Goal: Transaction & Acquisition: Purchase product/service

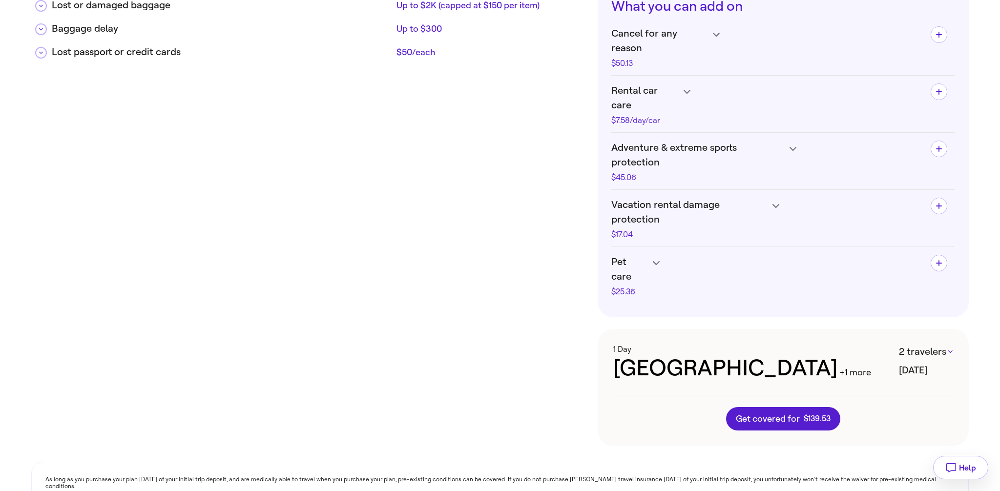
scroll to position [407, 0]
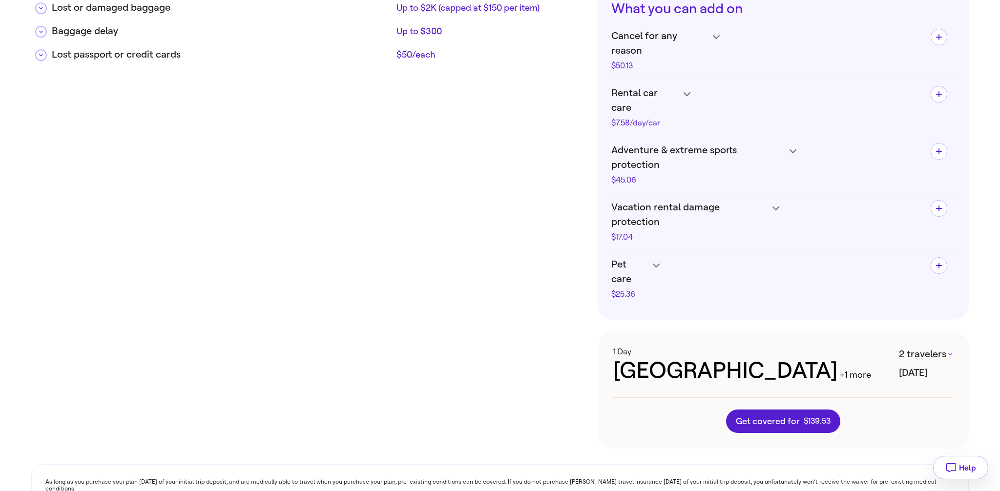
click at [839, 369] on div "+1 more" at bounding box center [855, 375] width 32 height 13
click at [938, 347] on button "2 travelers" at bounding box center [926, 354] width 54 height 15
click at [898, 343] on li "QUOTEONLY QUOTEONLY" at bounding box center [926, 341] width 99 height 23
click at [902, 308] on li "QUOTEONLY QUOTEONLY" at bounding box center [926, 309] width 99 height 23
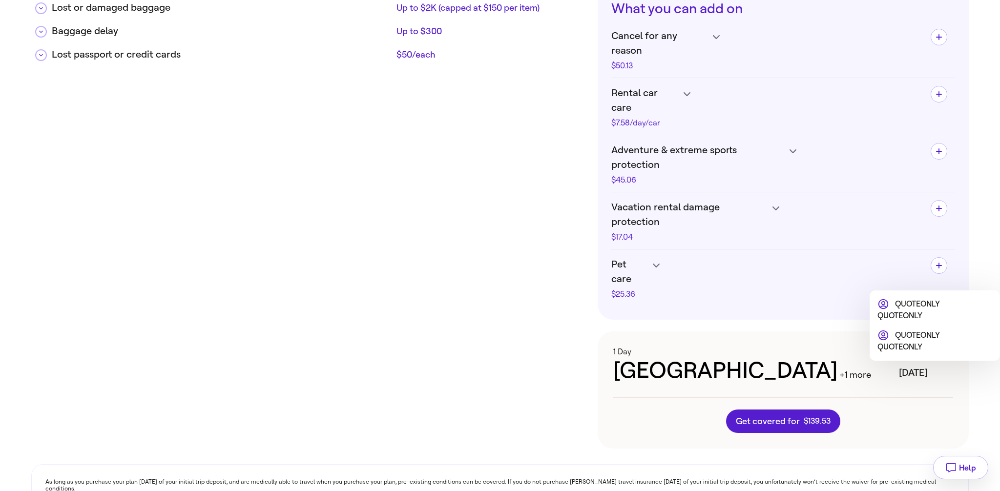
click at [877, 308] on ul "QUOTEONLY QUOTEONLY QUOTEONLY QUOTEONLY" at bounding box center [927, 325] width 115 height 55
click at [882, 330] on icon at bounding box center [883, 336] width 12 height 12
click at [815, 294] on div at bounding box center [500, 245] width 1000 height 491
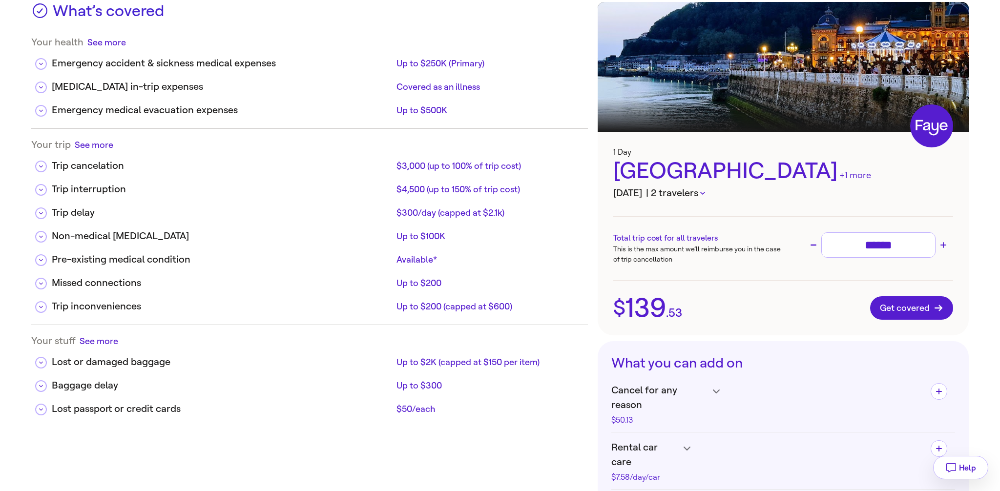
scroll to position [52, 0]
click at [839, 174] on div "+1 more" at bounding box center [855, 175] width 32 height 13
click at [839, 178] on div "+1 more" at bounding box center [855, 175] width 32 height 13
click at [705, 194] on icon "button" at bounding box center [702, 193] width 5 height 3
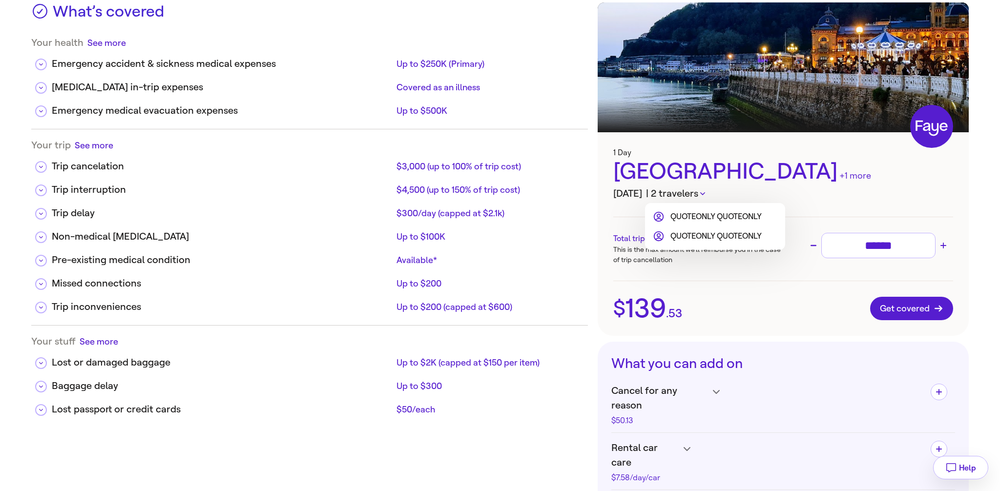
click at [731, 194] on div at bounding box center [500, 245] width 1000 height 491
click at [839, 173] on div "+1 more" at bounding box center [855, 175] width 32 height 13
click at [839, 181] on div "+1 more" at bounding box center [855, 175] width 32 height 13
click at [41, 214] on icon at bounding box center [41, 214] width 4 height 2
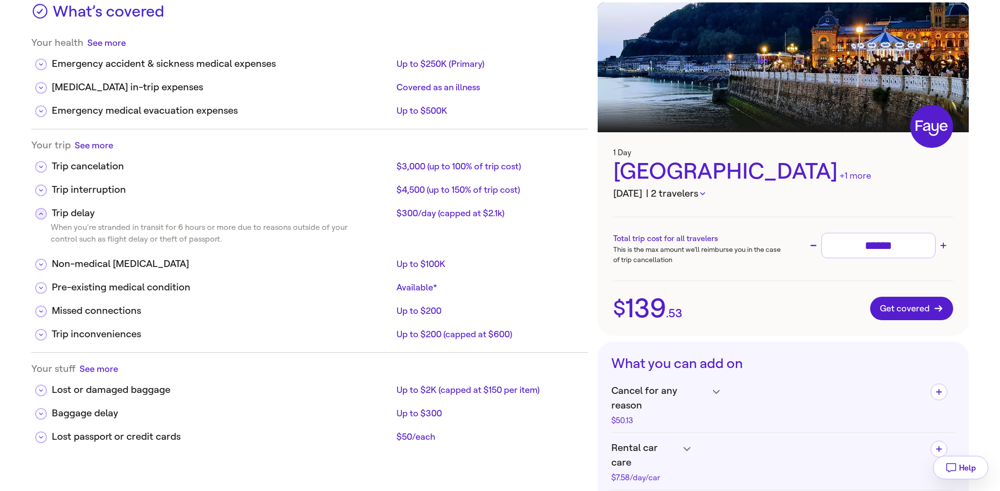
click at [41, 214] on icon at bounding box center [41, 213] width 4 height 5
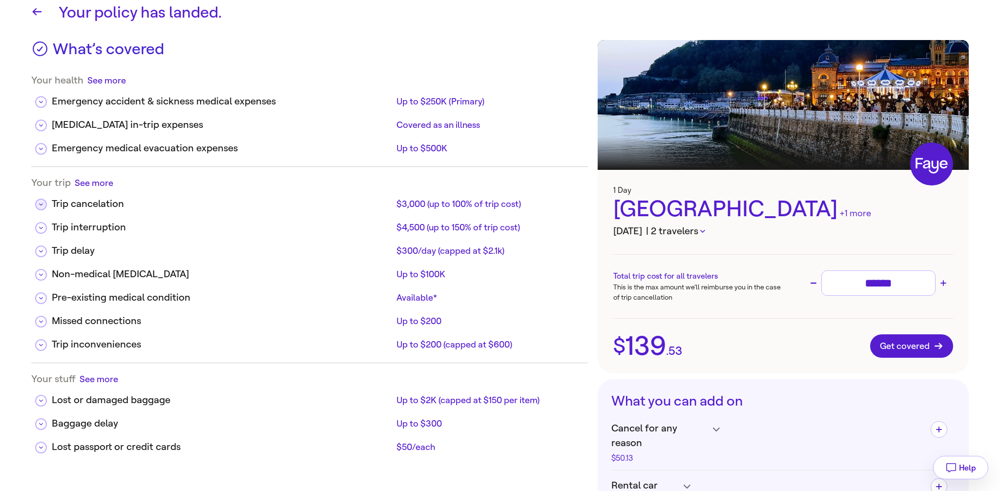
scroll to position [0, 0]
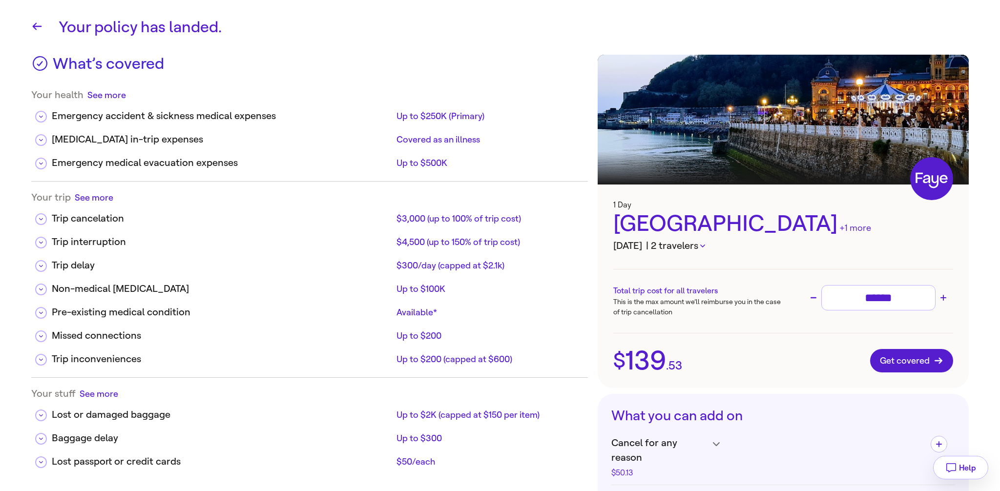
click at [38, 66] on icon at bounding box center [40, 64] width 18 height 18
click at [113, 89] on button "See more" at bounding box center [106, 95] width 39 height 12
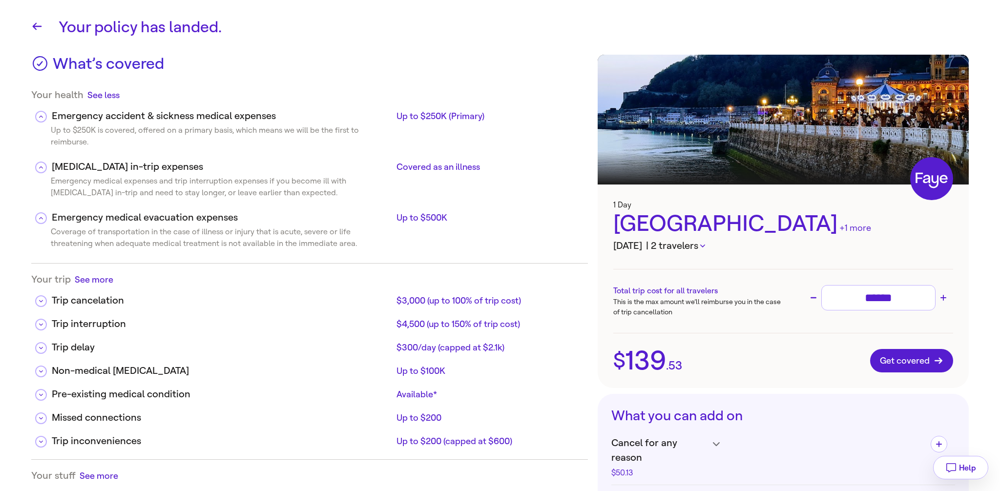
click at [113, 93] on button "See less" at bounding box center [103, 95] width 32 height 12
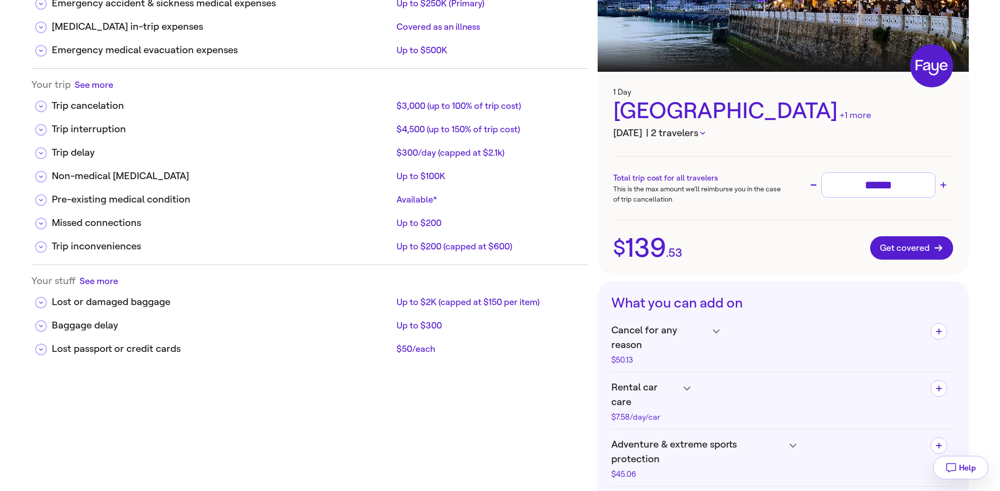
scroll to position [114, 0]
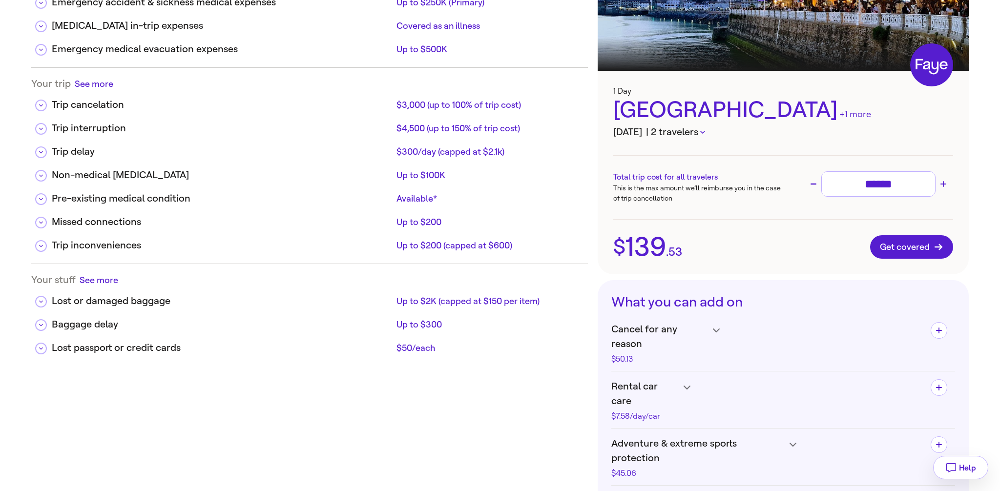
click at [88, 83] on button "See more" at bounding box center [94, 84] width 39 height 12
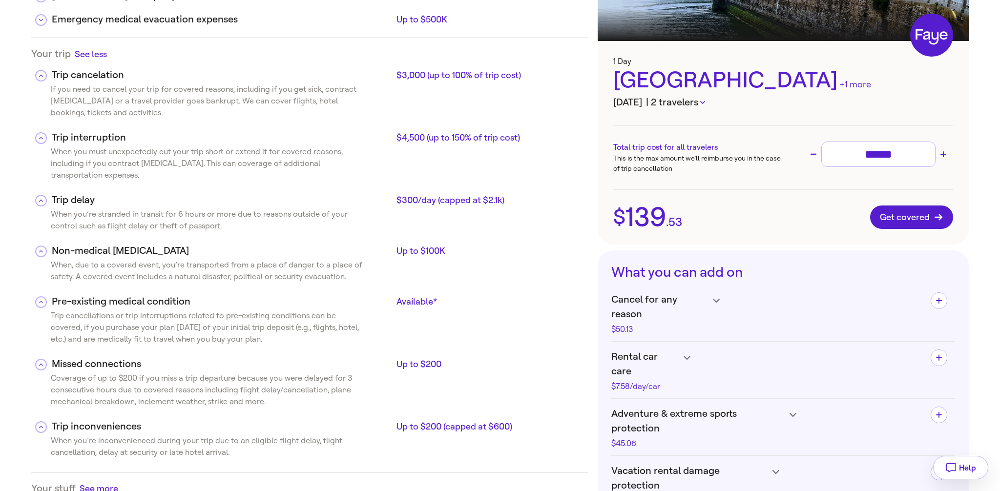
scroll to position [143, 0]
click at [96, 55] on button "See less" at bounding box center [91, 54] width 32 height 12
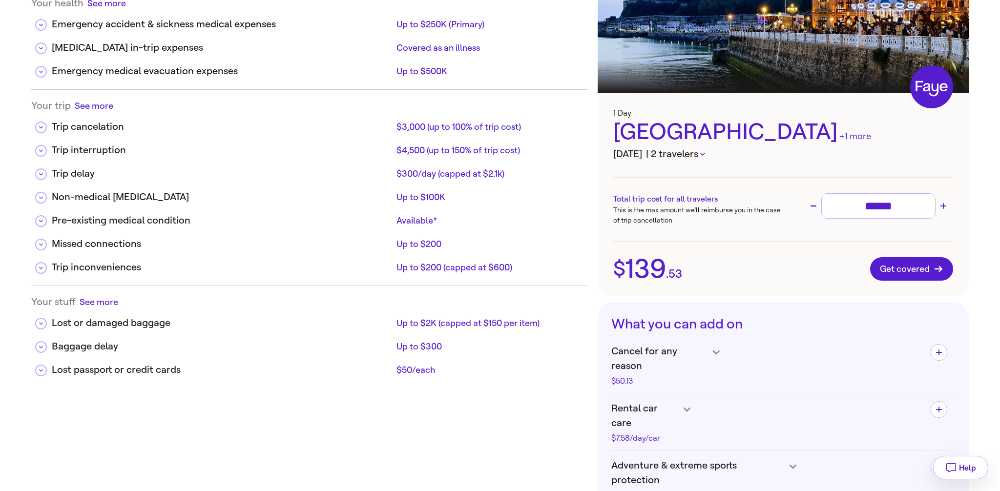
scroll to position [0, 0]
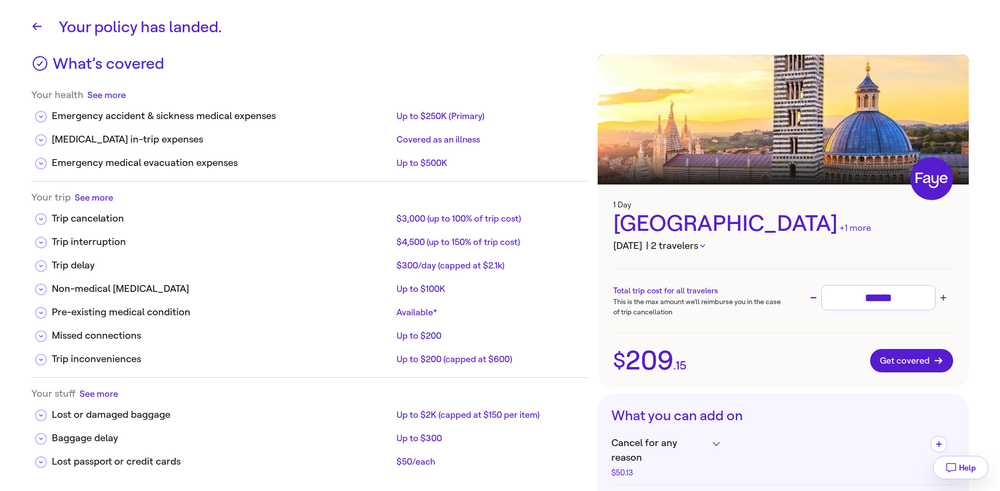
click at [808, 293] on div "******" at bounding box center [879, 298] width 142 height 26
click at [811, 297] on icon "Decrease trip cost" at bounding box center [814, 297] width 6 height 1
type input "******"
click at [42, 27] on icon "button" at bounding box center [37, 27] width 12 height 12
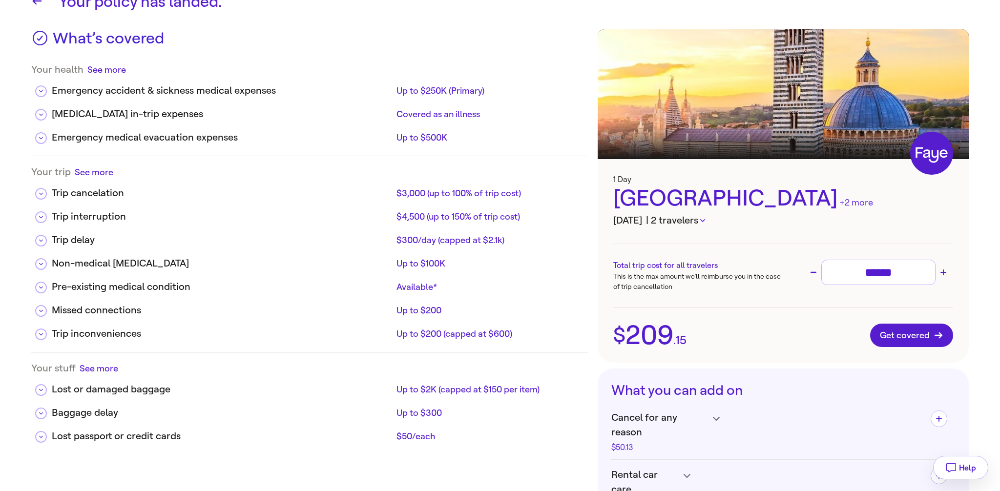
scroll to position [26, 0]
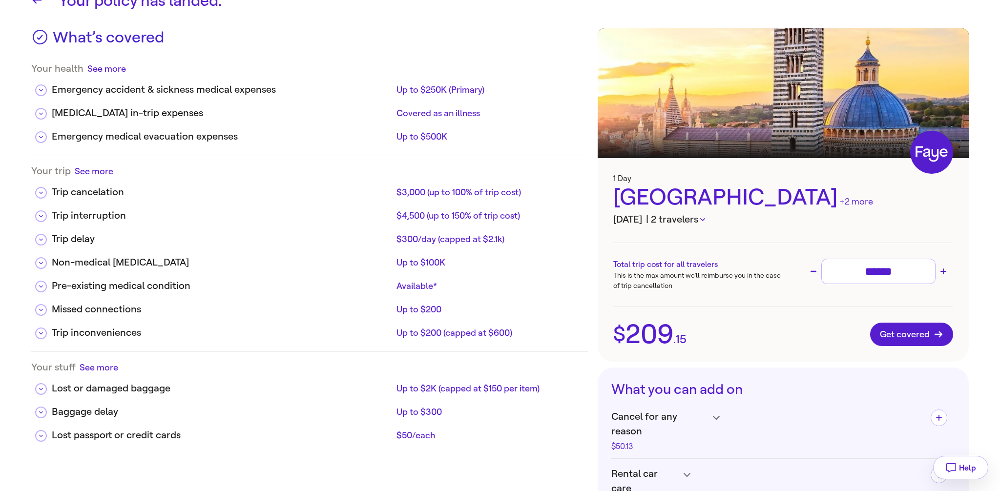
click at [705, 218] on button "| 2 travelers" at bounding box center [675, 219] width 59 height 15
click at [703, 239] on li "QUOTEONLY QUOTEONLY" at bounding box center [707, 243] width 109 height 12
click at [656, 241] on icon at bounding box center [659, 243] width 12 height 12
click at [660, 265] on icon at bounding box center [659, 262] width 12 height 12
click at [640, 318] on div at bounding box center [500, 245] width 1000 height 491
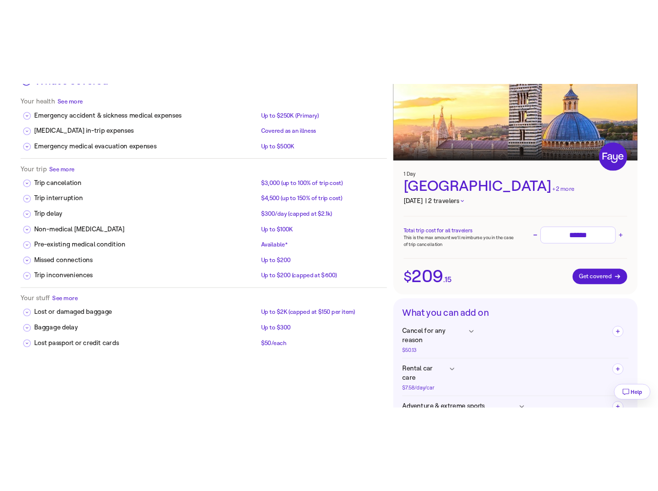
scroll to position [67, 0]
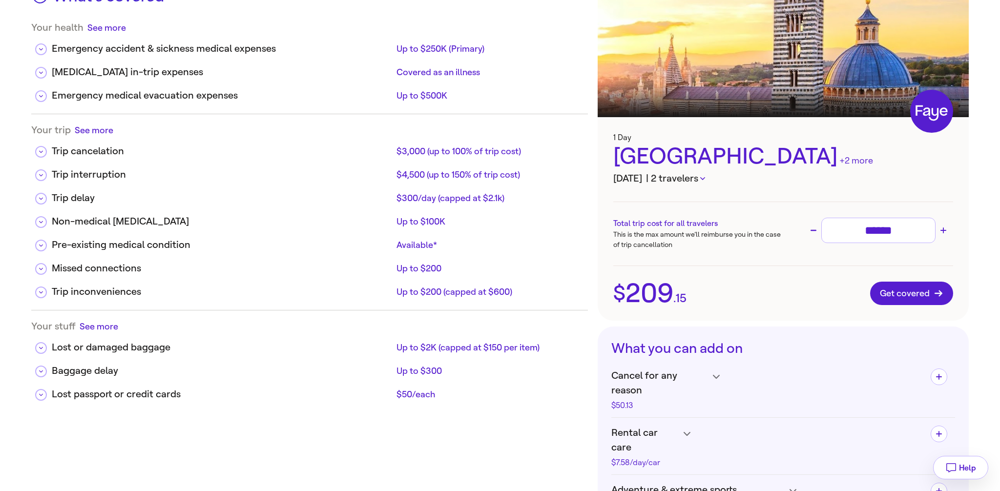
click at [705, 179] on button "| 2 travelers" at bounding box center [675, 178] width 59 height 15
click at [620, 240] on div at bounding box center [500, 245] width 1000 height 491
click at [705, 178] on button "| 2 travelers" at bounding box center [675, 178] width 59 height 15
click at [709, 178] on div at bounding box center [500, 245] width 1000 height 491
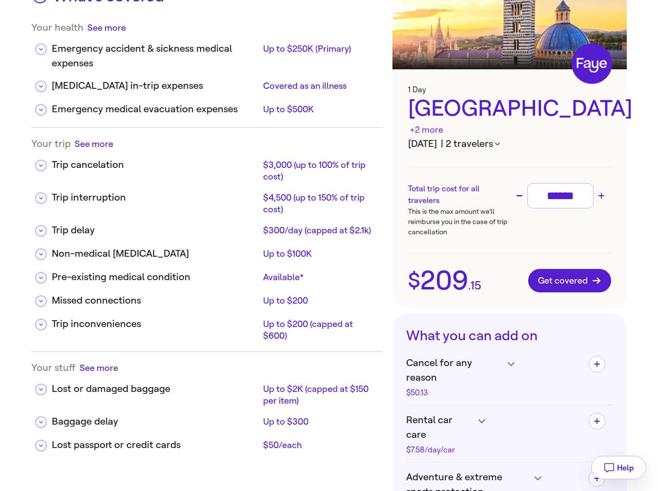
click at [500, 137] on button "| 2 travelers" at bounding box center [470, 144] width 59 height 15
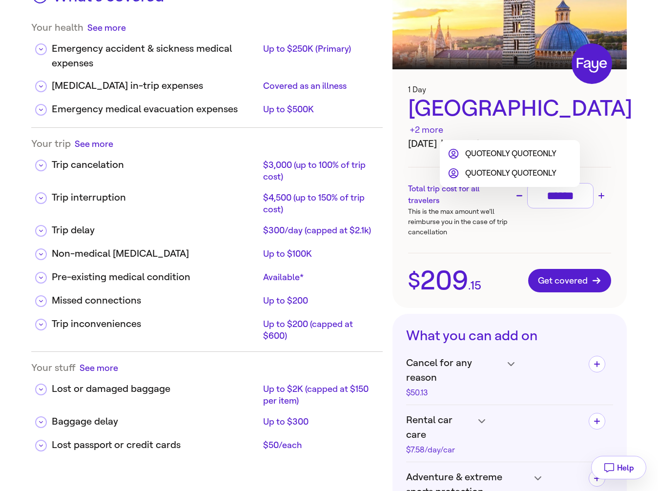
click at [512, 131] on div at bounding box center [329, 245] width 658 height 491
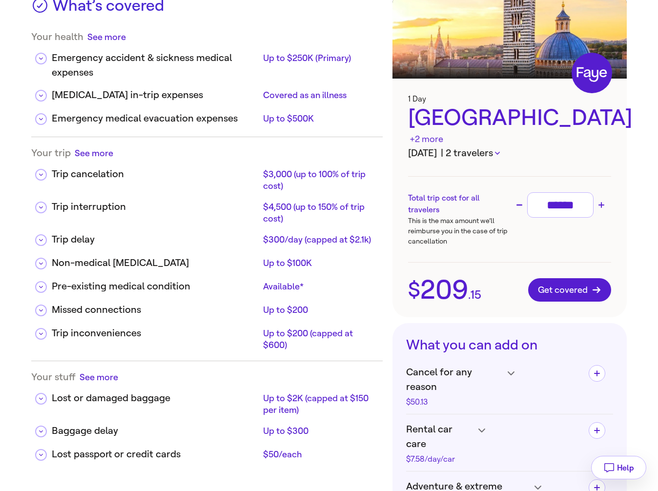
scroll to position [62, 0]
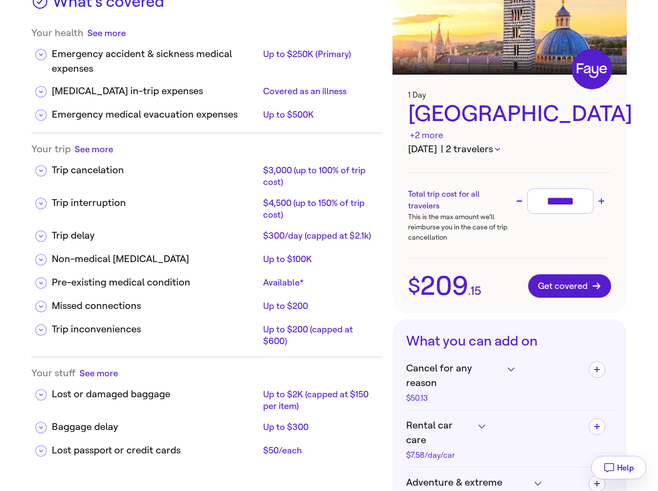
click at [500, 142] on button "| 2 travelers" at bounding box center [470, 149] width 59 height 15
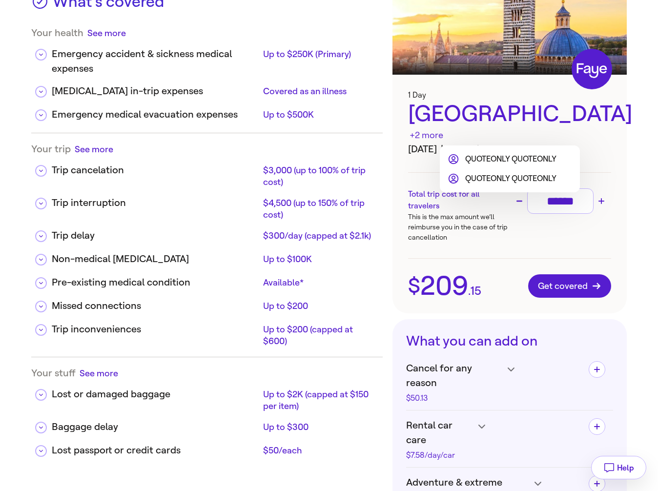
click at [512, 163] on li "QUOTEONLY QUOTEONLY" at bounding box center [502, 159] width 109 height 12
click at [500, 159] on li "QUOTEONLY QUOTEONLY" at bounding box center [502, 159] width 109 height 12
click at [470, 171] on ul "QUOTEONLY QUOTEONLY QUOTEONLY QUOTEONLY" at bounding box center [502, 168] width 125 height 31
click at [493, 185] on div "QUOTEONLY QUOTEONLY QUOTEONLY QUOTEONLY" at bounding box center [510, 169] width 140 height 47
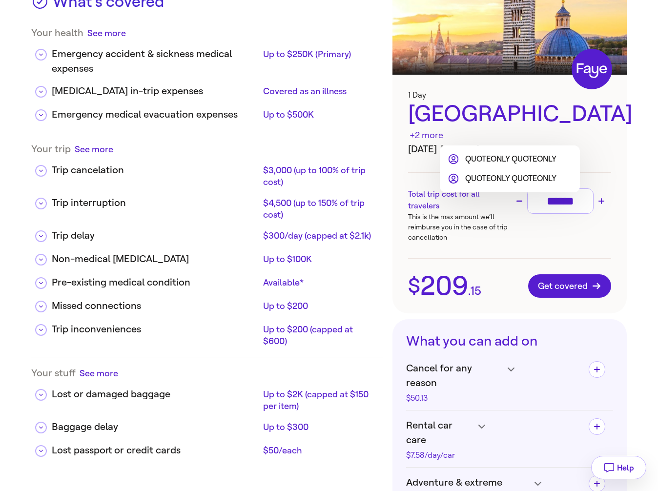
click at [462, 176] on li "QUOTEONLY QUOTEONLY" at bounding box center [502, 179] width 109 height 12
click at [462, 159] on li "QUOTEONLY QUOTEONLY" at bounding box center [502, 159] width 109 height 12
click at [469, 182] on li "QUOTEONLY QUOTEONLY" at bounding box center [502, 179] width 109 height 12
click at [475, 226] on div at bounding box center [329, 245] width 658 height 491
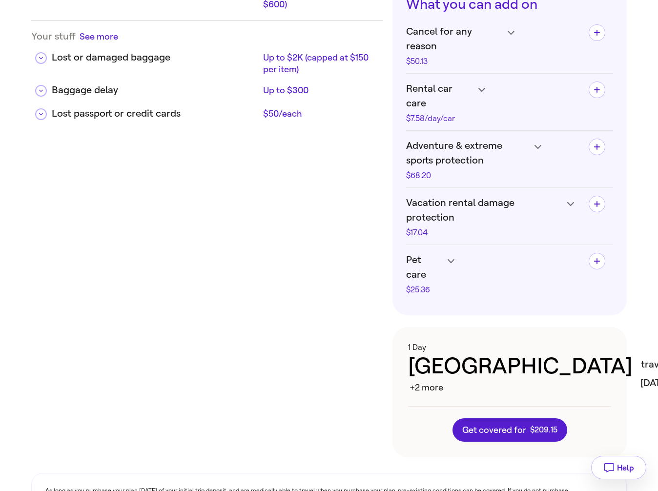
scroll to position [396, 0]
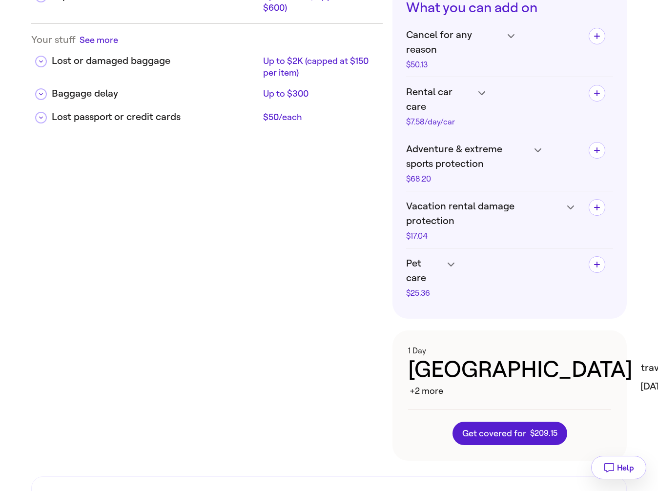
click at [641, 346] on button "2 travelers" at bounding box center [664, 360] width 46 height 29
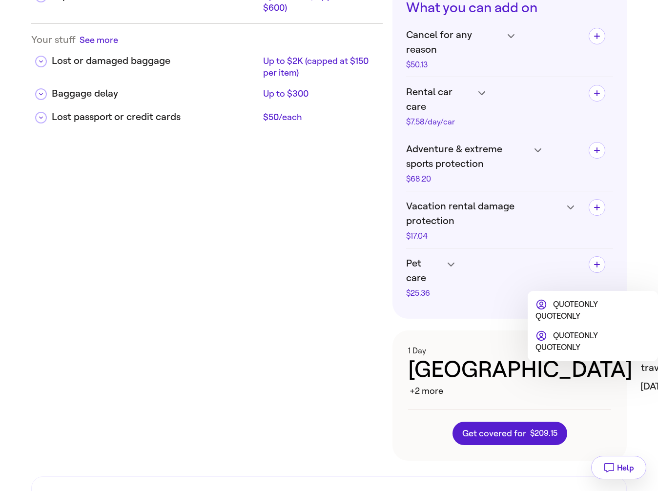
click at [558, 282] on div at bounding box center [329, 245] width 658 height 491
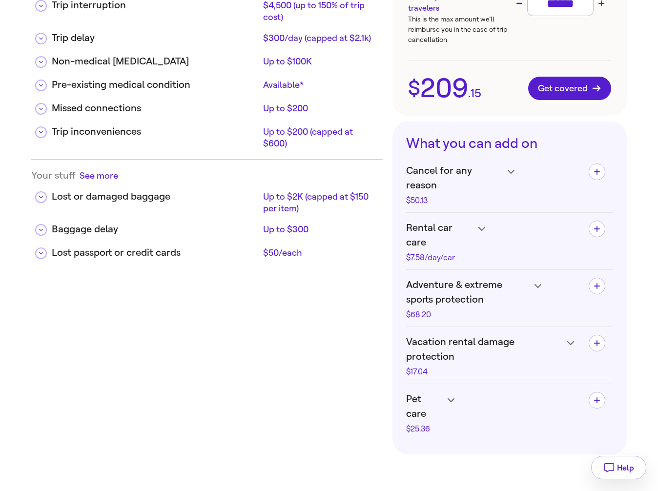
scroll to position [292, 0]
